Goal: Information Seeking & Learning: Learn about a topic

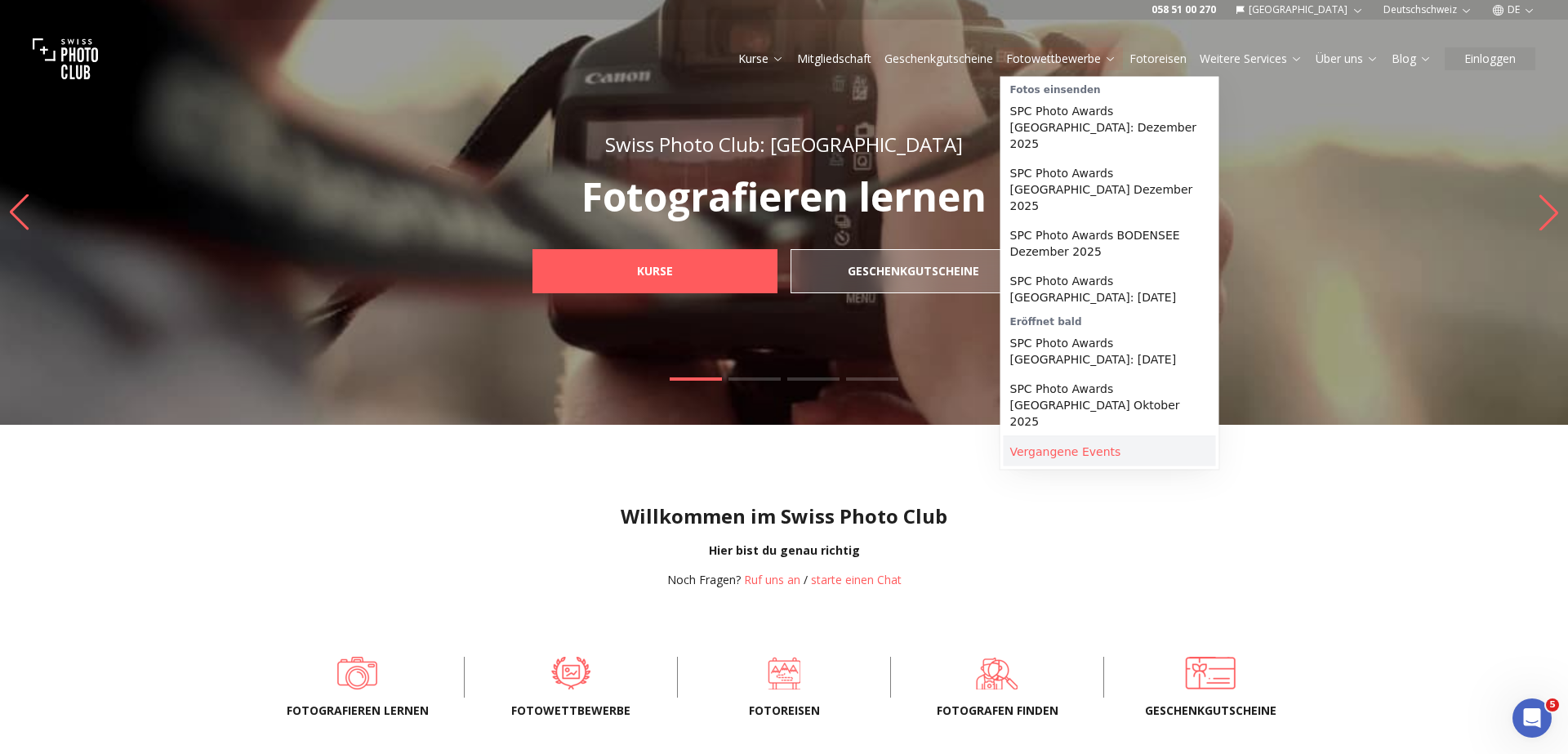
click at [1091, 437] on link "Vergangene Events" at bounding box center [1110, 451] width 212 height 29
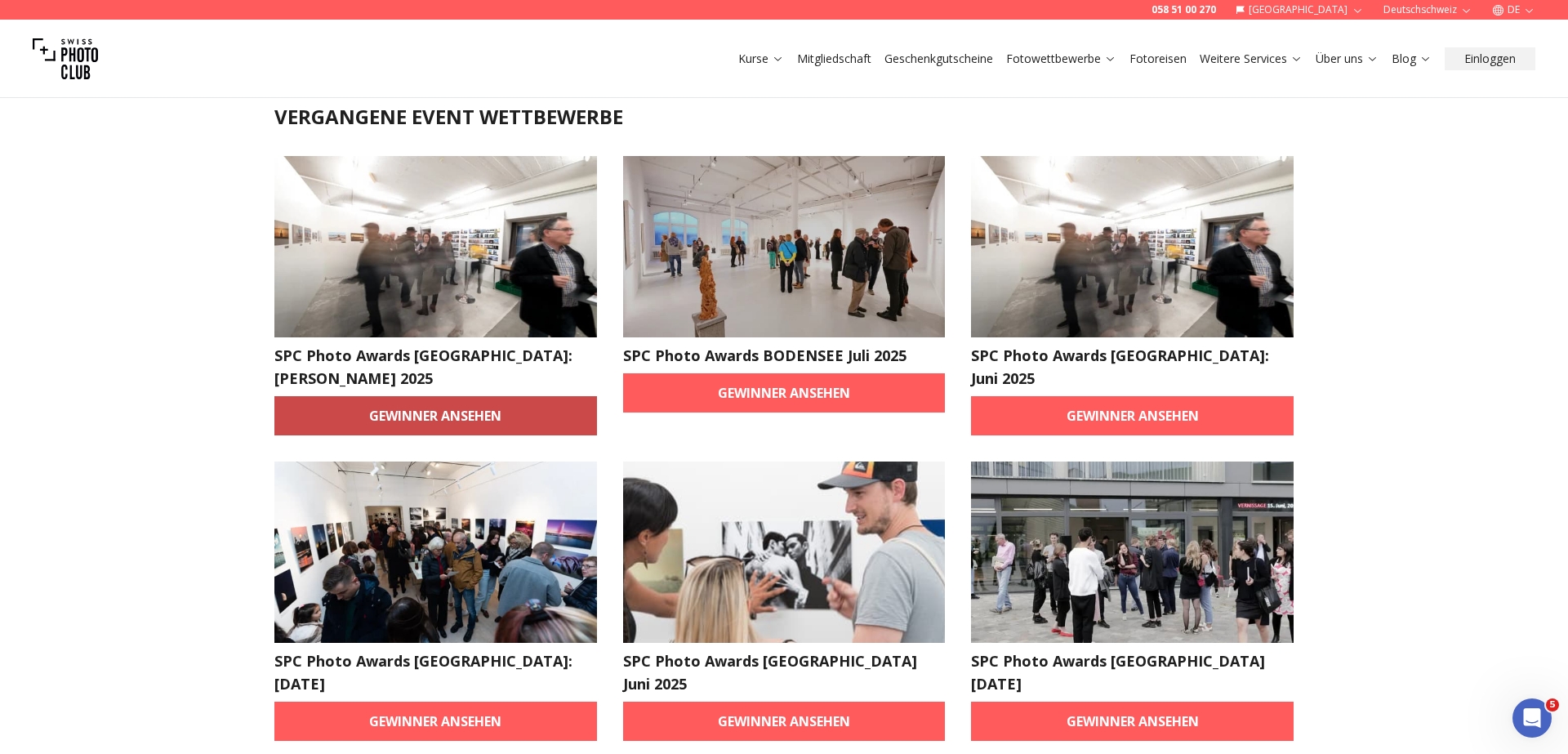
scroll to position [84, 0]
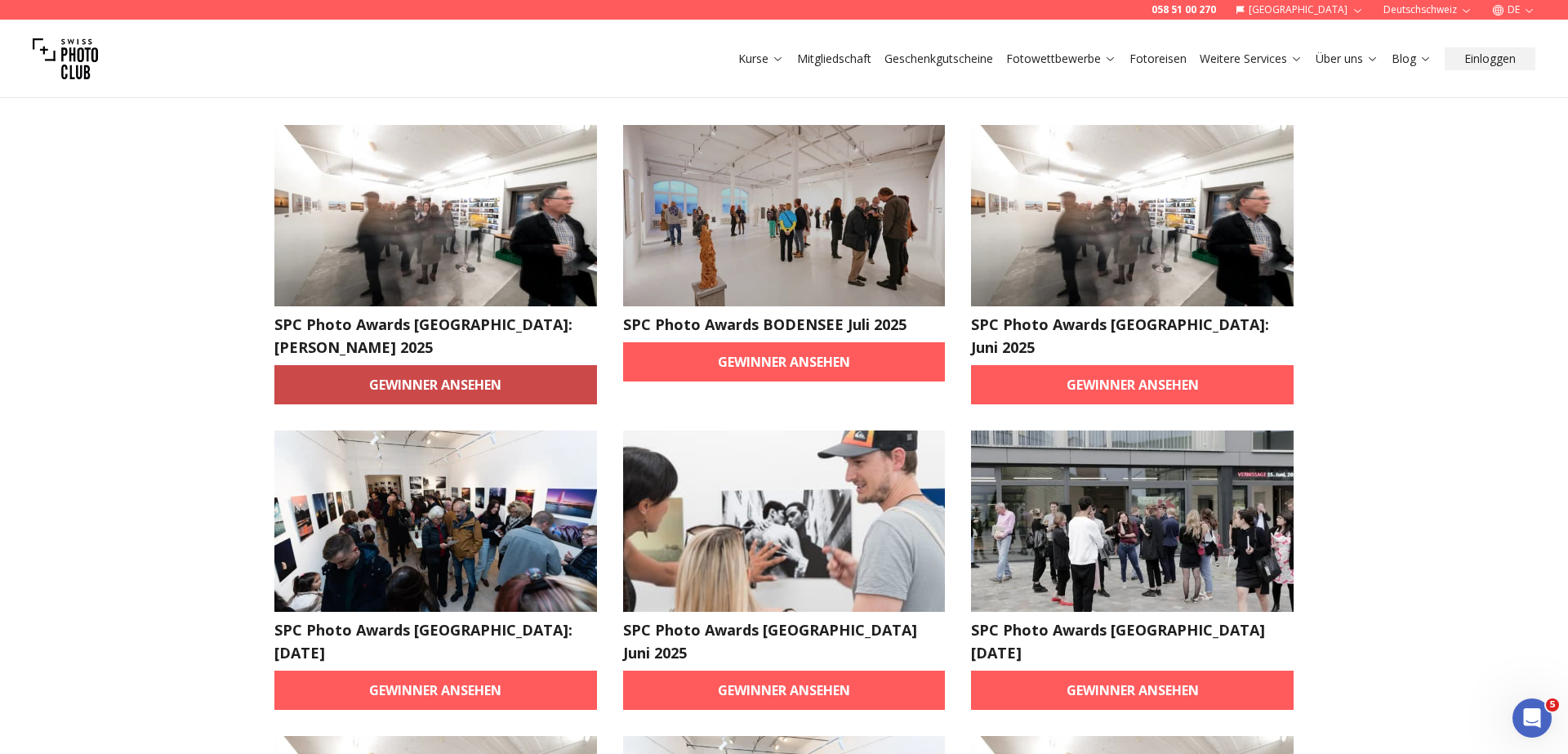
click at [431, 366] on link "Gewinner ansehen" at bounding box center [435, 384] width 323 height 39
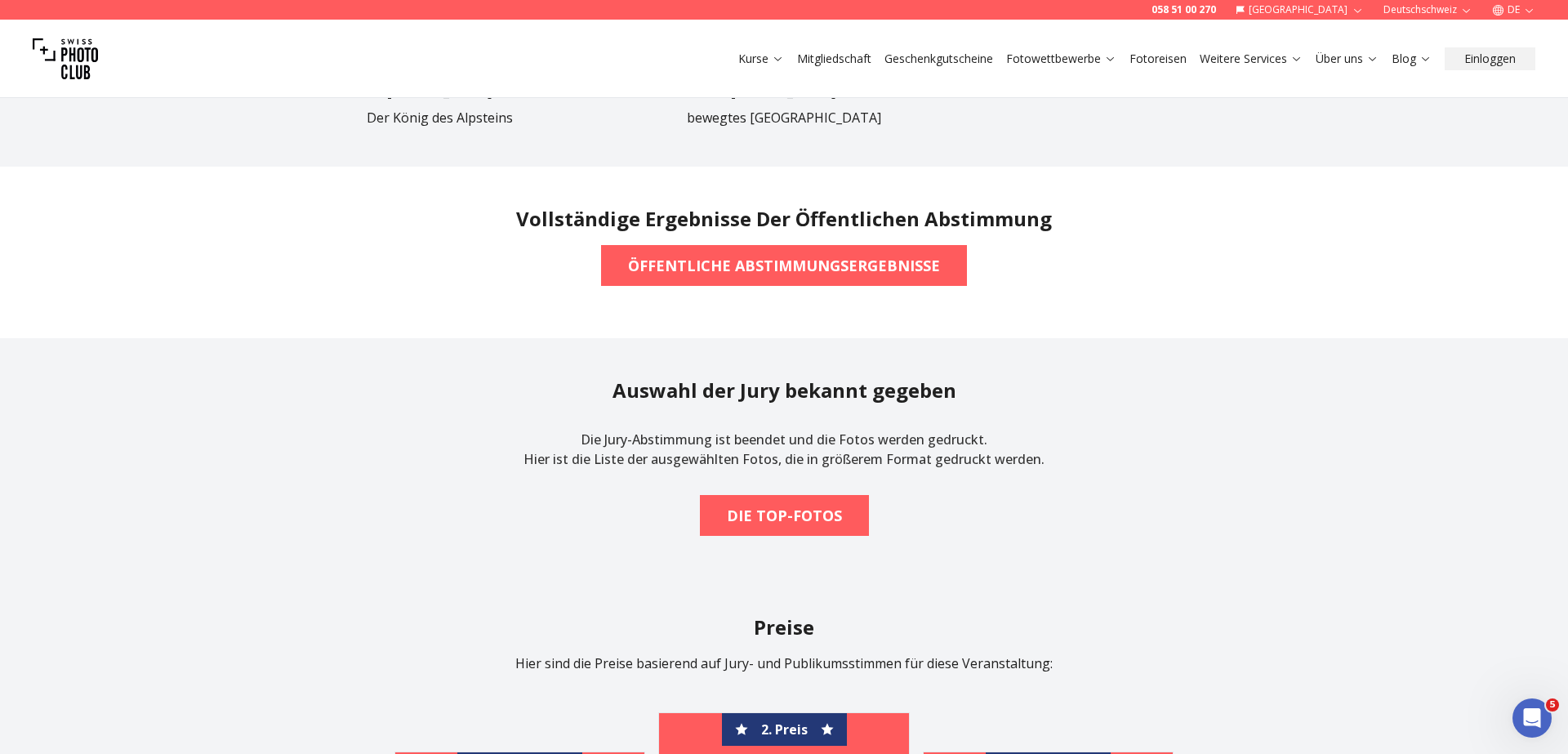
scroll to position [1223, 0]
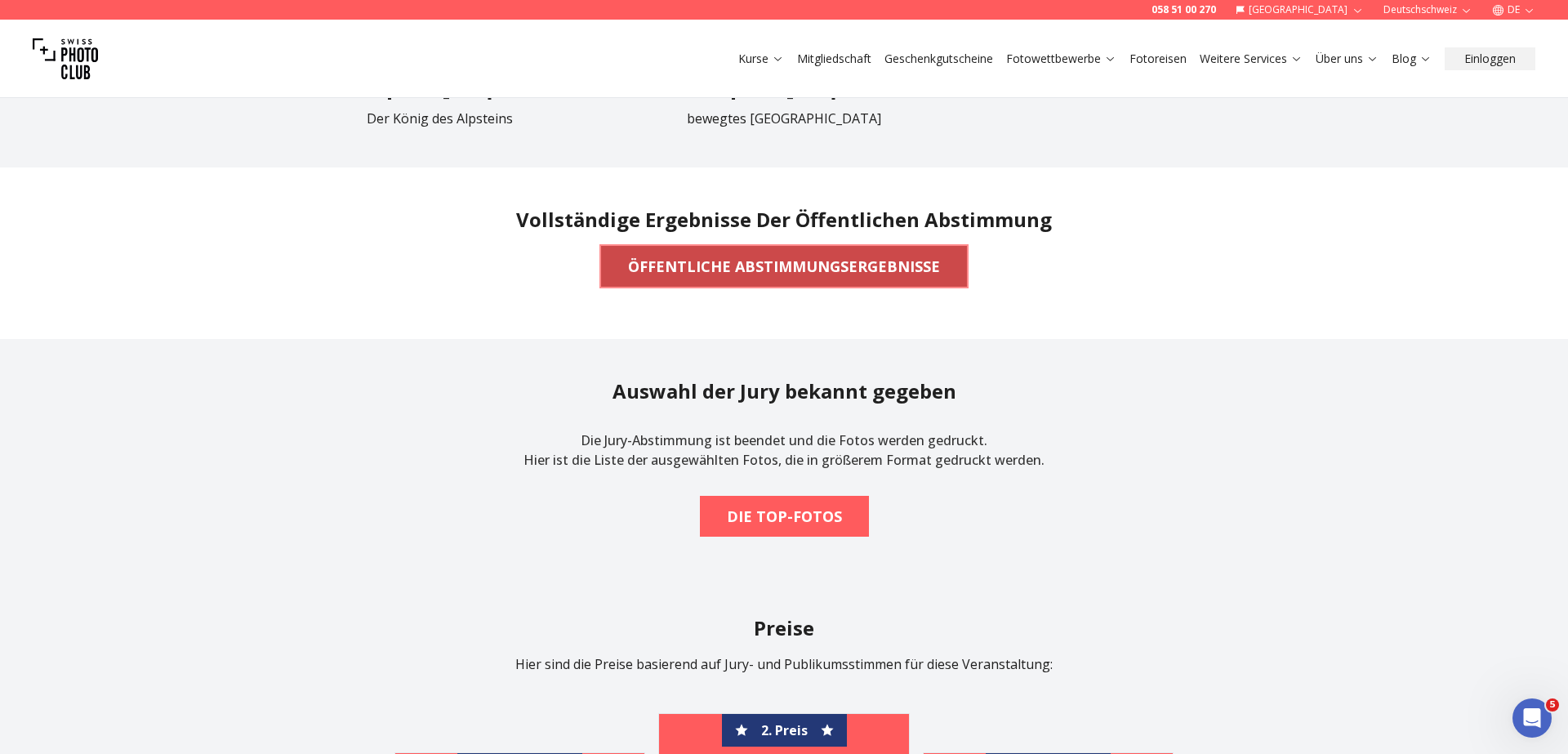
click at [753, 265] on b "ÖFFENTLICHE ABSTIMMUNGSERGEBNISSE" at bounding box center [784, 266] width 312 height 23
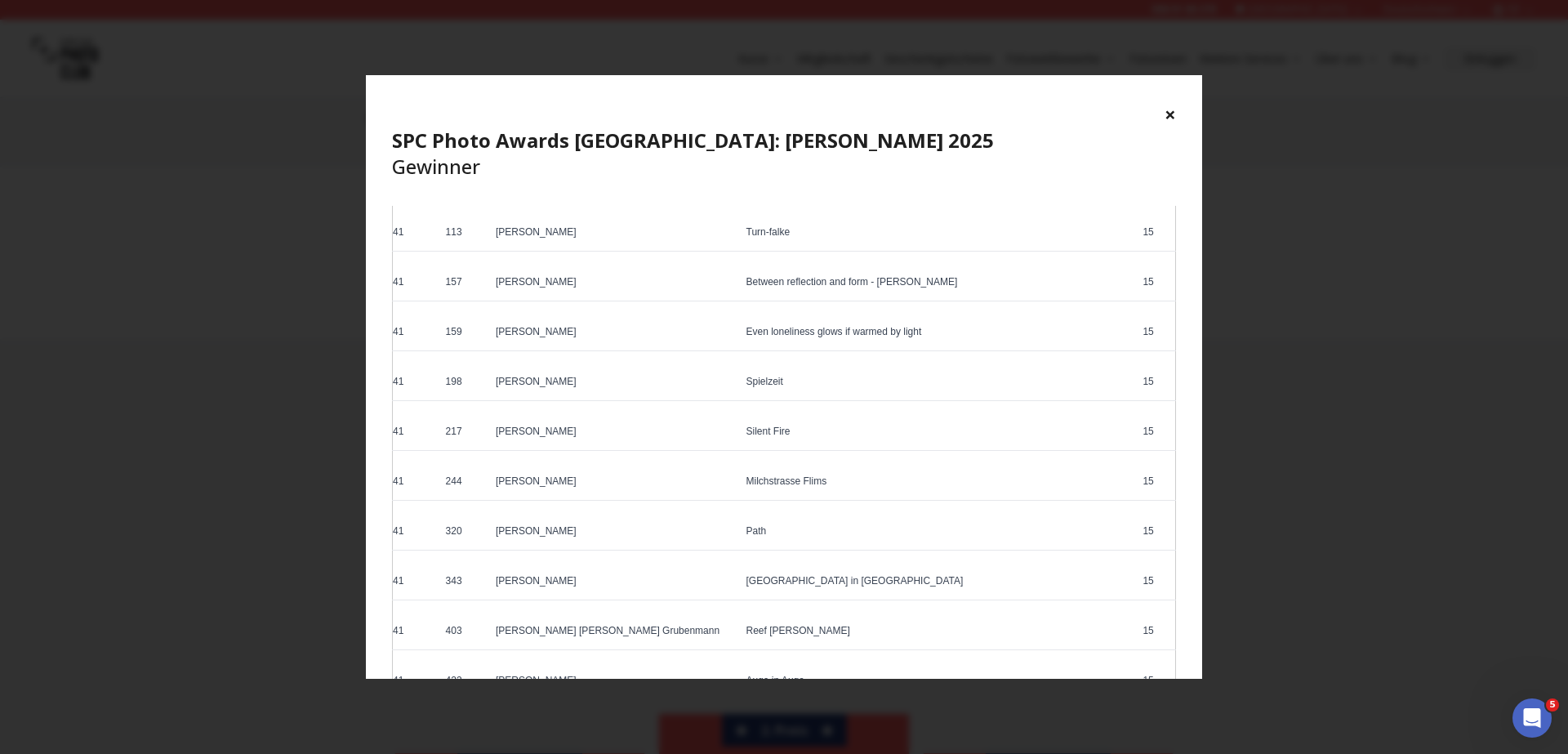
scroll to position [4736, 0]
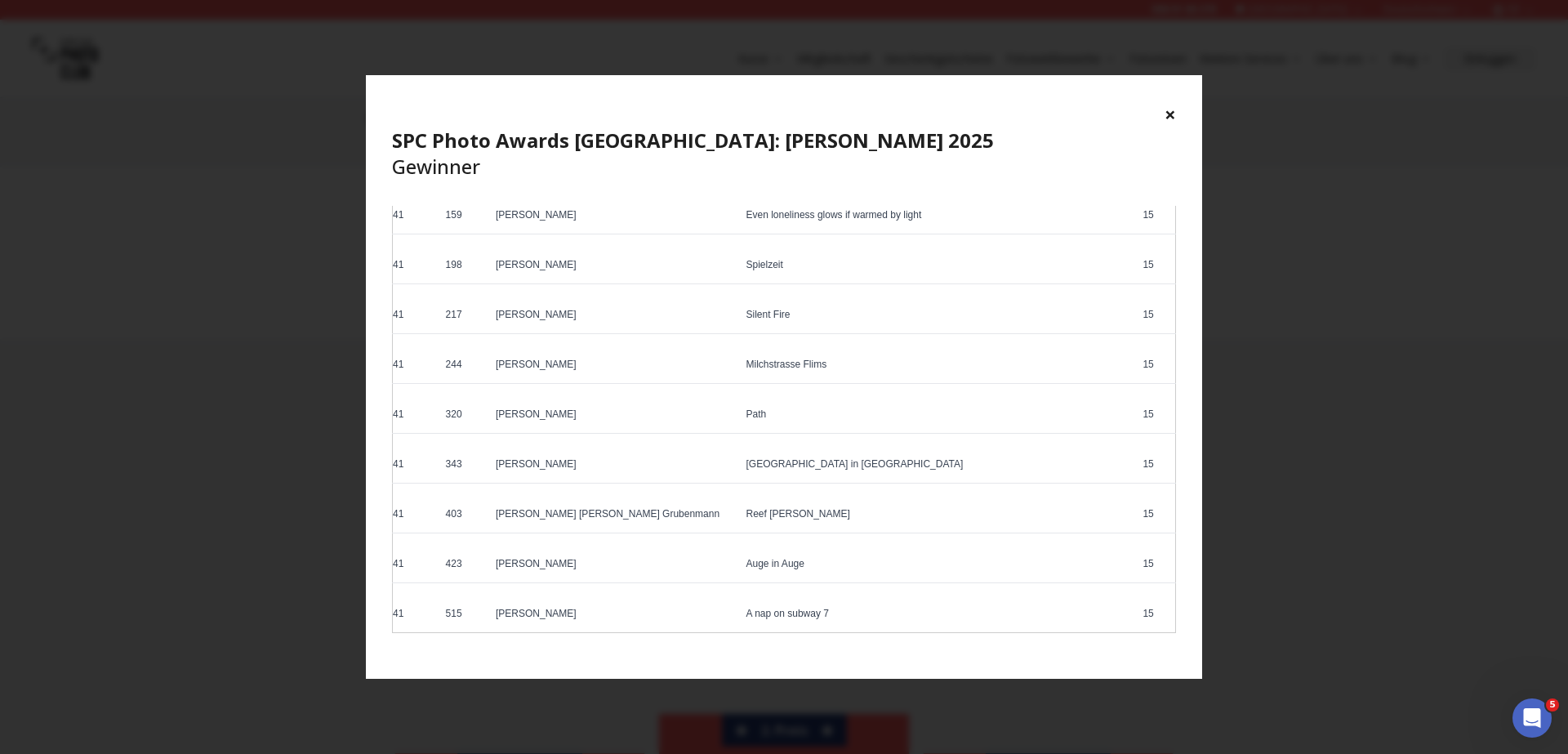
click at [611, 558] on td "[PERSON_NAME]" at bounding box center [615, 566] width 250 height 33
click at [1177, 113] on div "× SPC Photo Awards [GEOGRAPHIC_DATA]: [PERSON_NAME] 2025 Gewinner" at bounding box center [784, 140] width 837 height 131
click at [1174, 113] on button "×" at bounding box center [1171, 114] width 12 height 26
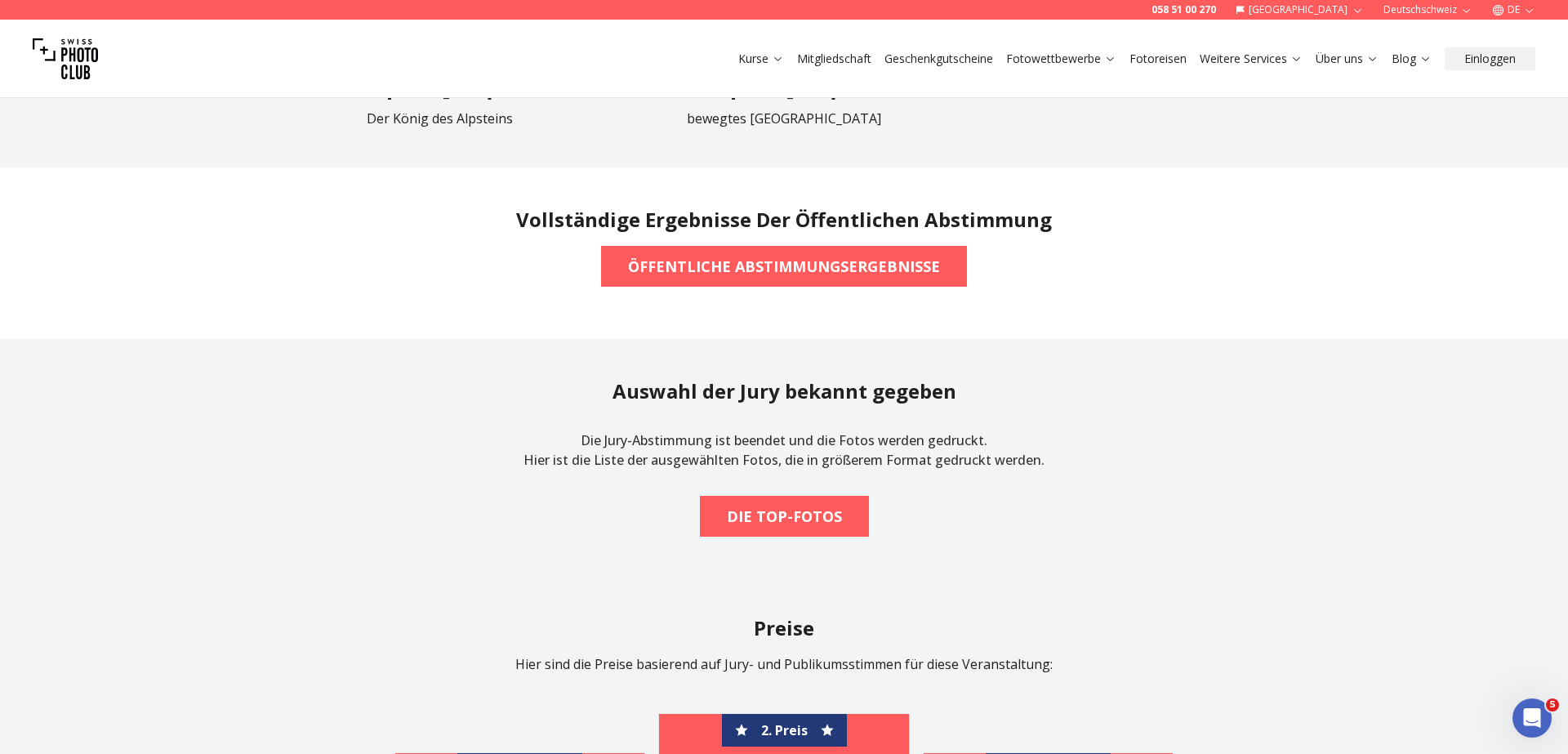
click at [1250, 543] on section "Auswahl der Jury bekannt gegeben Die Jury-Abstimmung ist beendet und die Fotos …" at bounding box center [784, 457] width 1046 height 237
